Goal: Find specific page/section: Find specific page/section

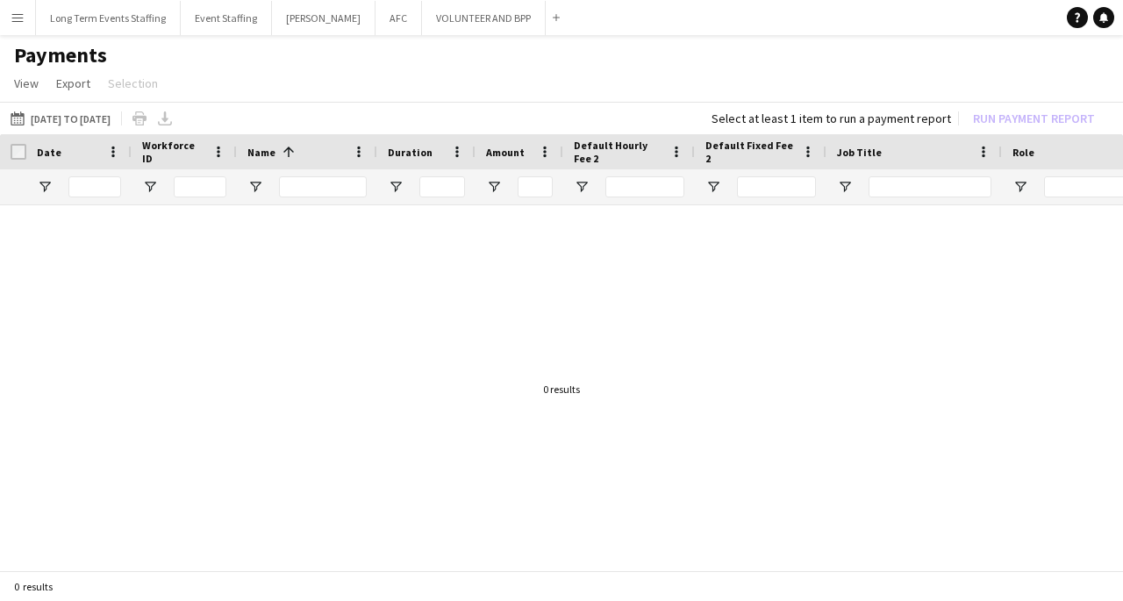
click at [25, 11] on button "Menu" at bounding box center [17, 17] width 35 height 35
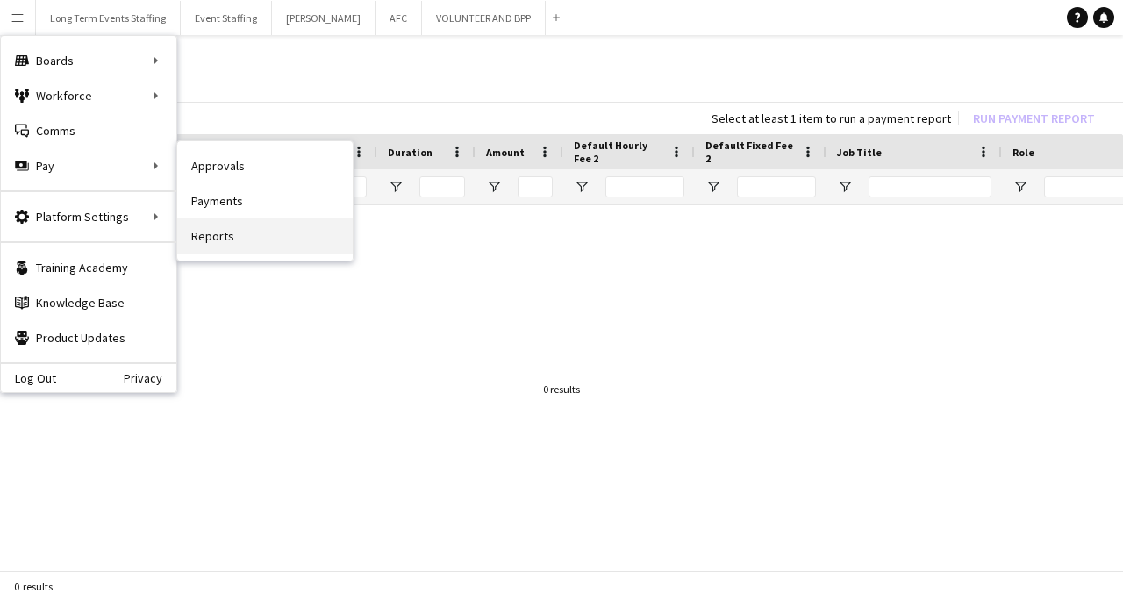
click at [216, 245] on link "Reports" at bounding box center [264, 235] width 175 height 35
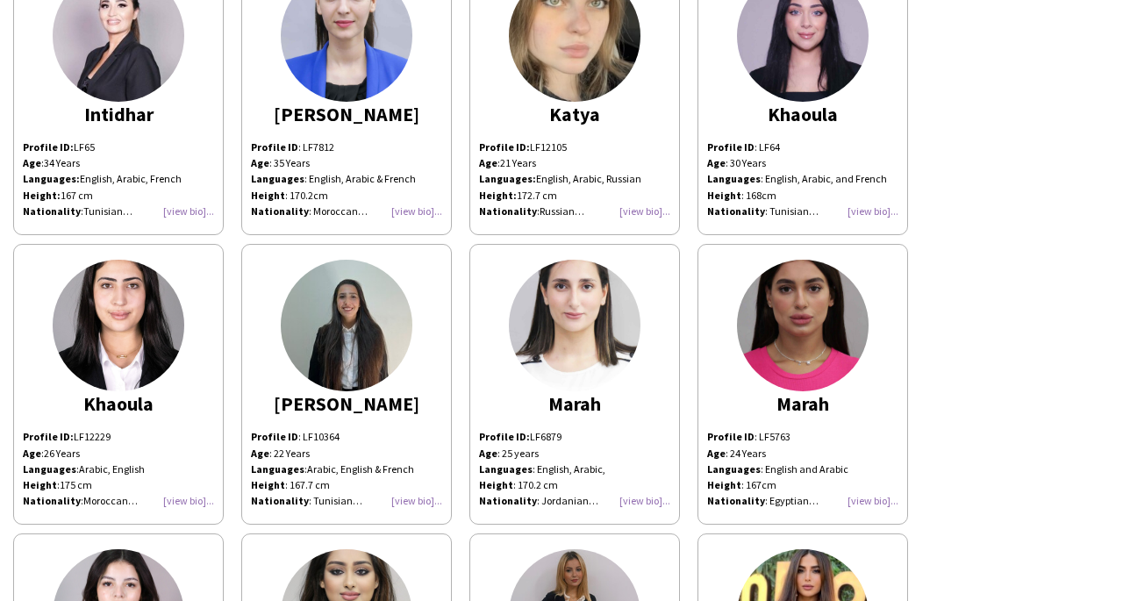
scroll to position [1280, 0]
